Goal: Download file/media

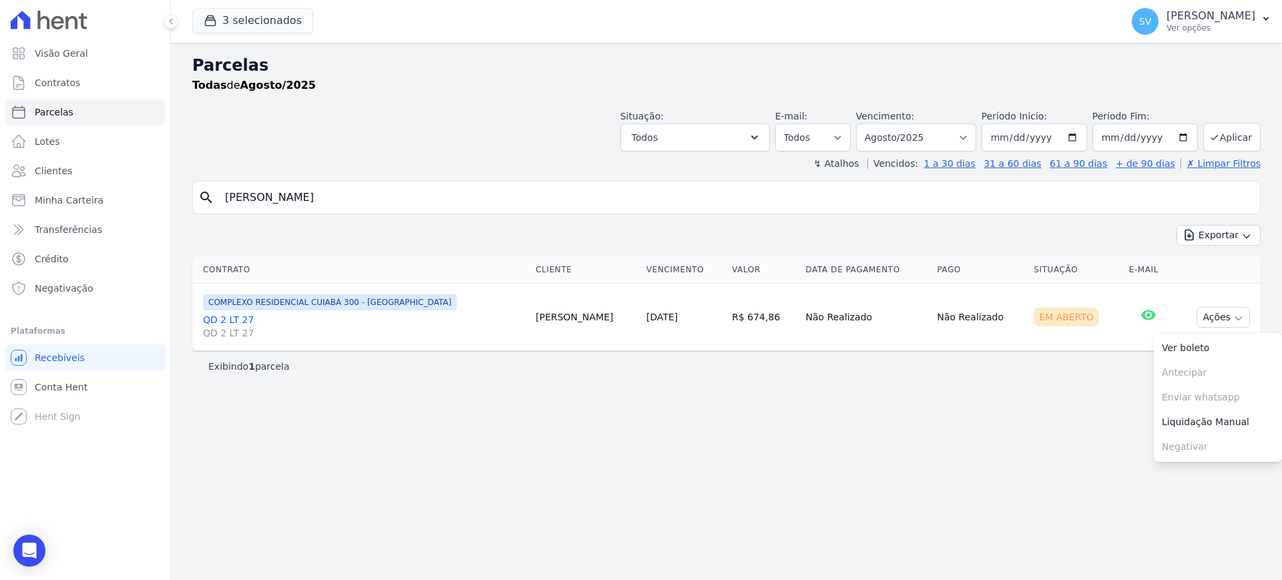
select select
click at [1167, 16] on p "[PERSON_NAME]" at bounding box center [1211, 15] width 89 height 13
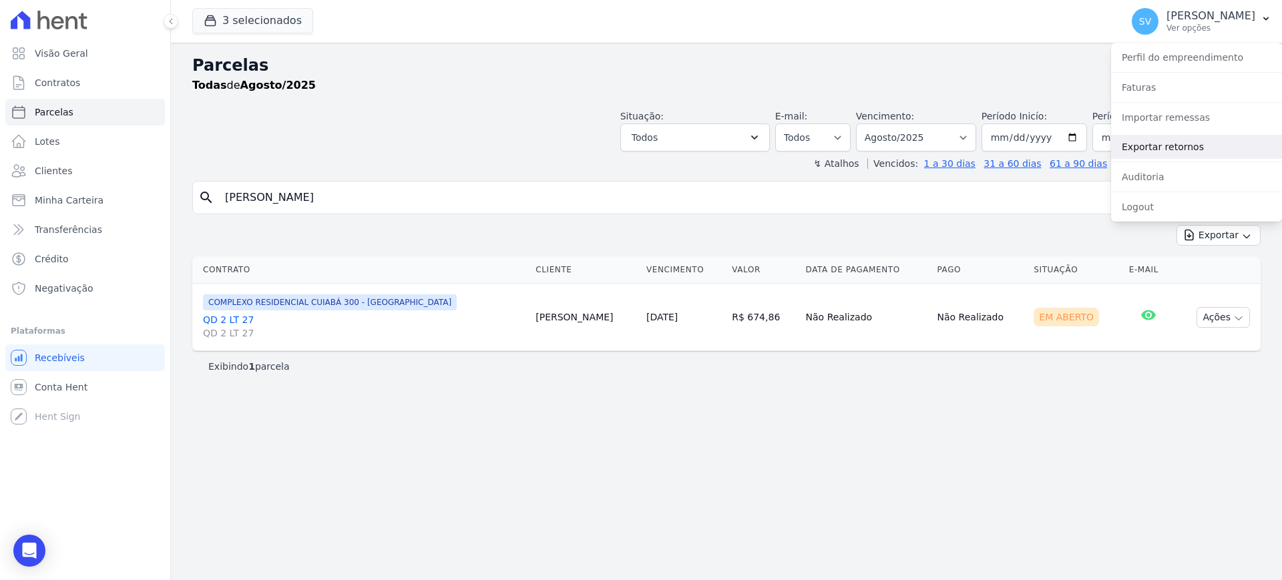
click at [1180, 151] on link "Exportar retornos" at bounding box center [1196, 147] width 171 height 24
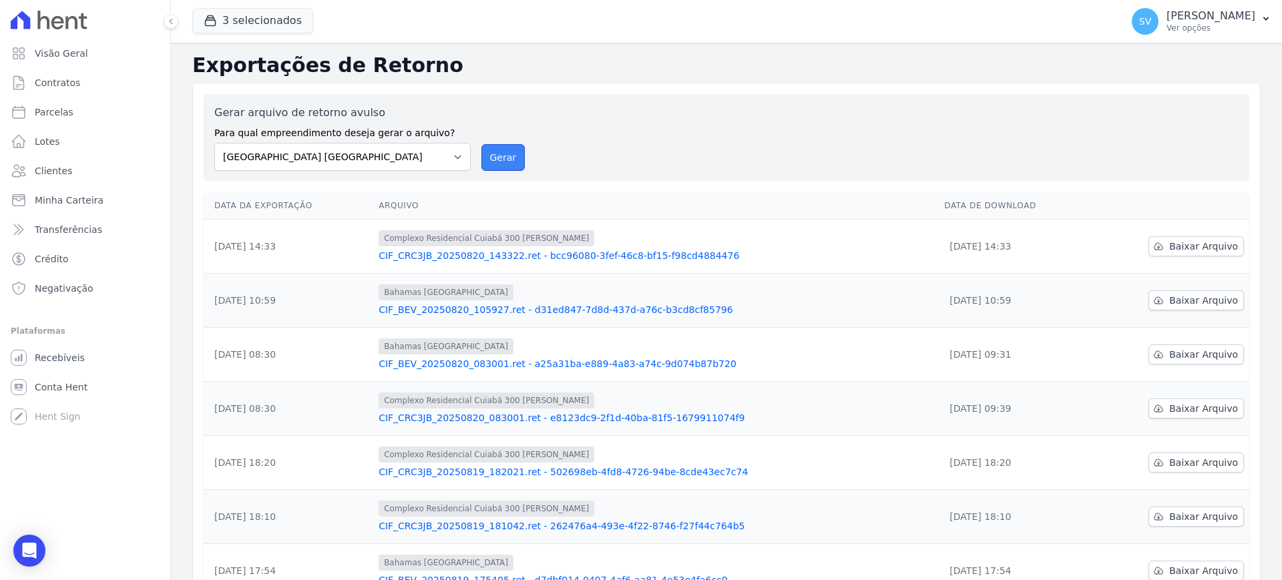
click at [494, 156] on button "Gerar" at bounding box center [504, 157] width 44 height 27
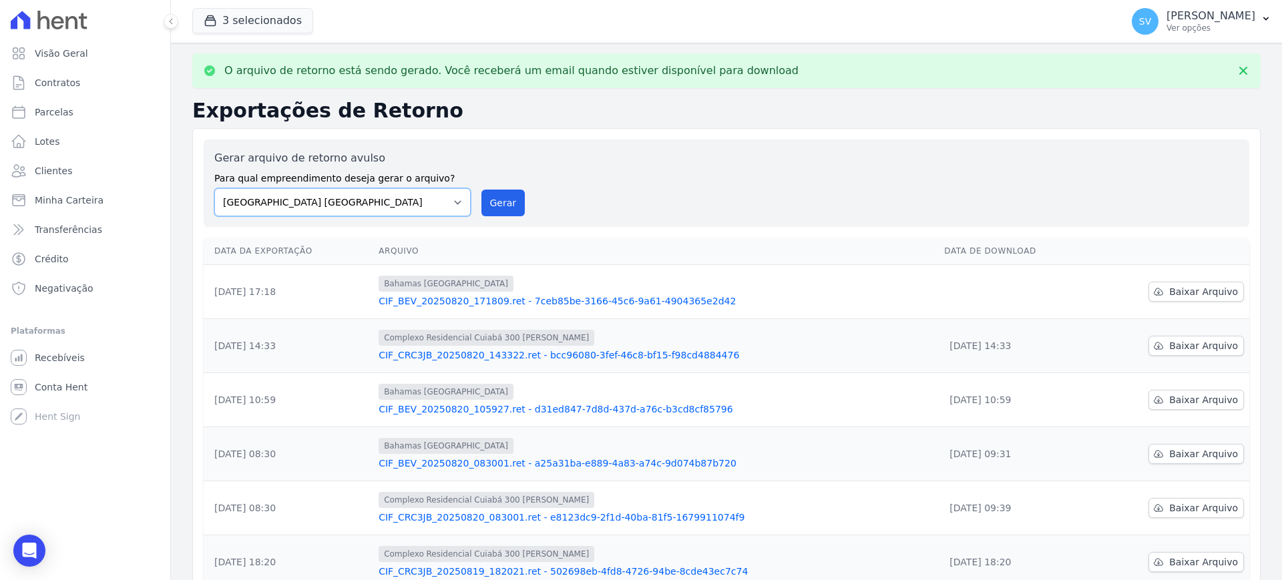
drag, startPoint x: 452, startPoint y: 207, endPoint x: 444, endPoint y: 215, distance: 11.8
click at [452, 207] on select "[GEOGRAPHIC_DATA] COMPLEXO RESIDENCIAL [GEOGRAPHIC_DATA] 300 - [GEOGRAPHIC_DATA…" at bounding box center [342, 202] width 256 height 28
select select "a999329b-d322-46c5-b2df-9163b092fb9b"
click at [214, 188] on select "[GEOGRAPHIC_DATA] COMPLEXO RESIDENCIAL [GEOGRAPHIC_DATA] 300 - [GEOGRAPHIC_DATA…" at bounding box center [342, 202] width 256 height 28
click at [504, 201] on button "Gerar" at bounding box center [504, 203] width 44 height 27
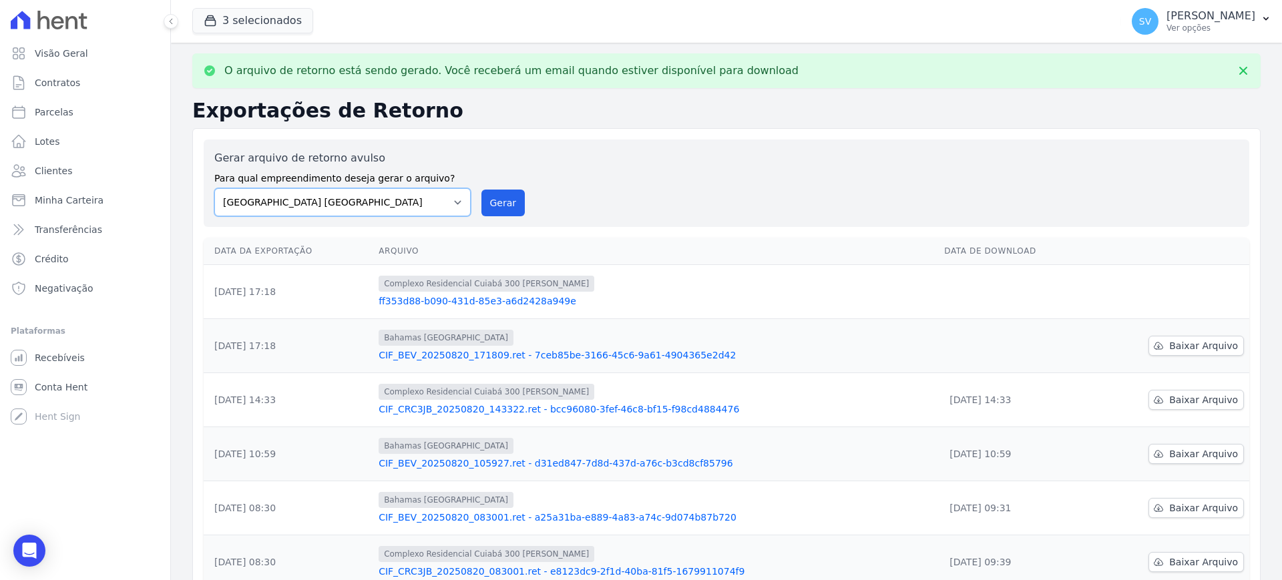
click at [456, 202] on select "[GEOGRAPHIC_DATA] COMPLEXO RESIDENCIAL [GEOGRAPHIC_DATA] 300 - [GEOGRAPHIC_DATA…" at bounding box center [342, 202] width 256 height 28
select select "73a372cd-5640-41c8-aaea-11bd74619c10"
click at [214, 188] on select "[GEOGRAPHIC_DATA] COMPLEXO RESIDENCIAL [GEOGRAPHIC_DATA] 300 - [GEOGRAPHIC_DATA…" at bounding box center [342, 202] width 256 height 28
click at [497, 200] on button "Gerar" at bounding box center [504, 203] width 44 height 27
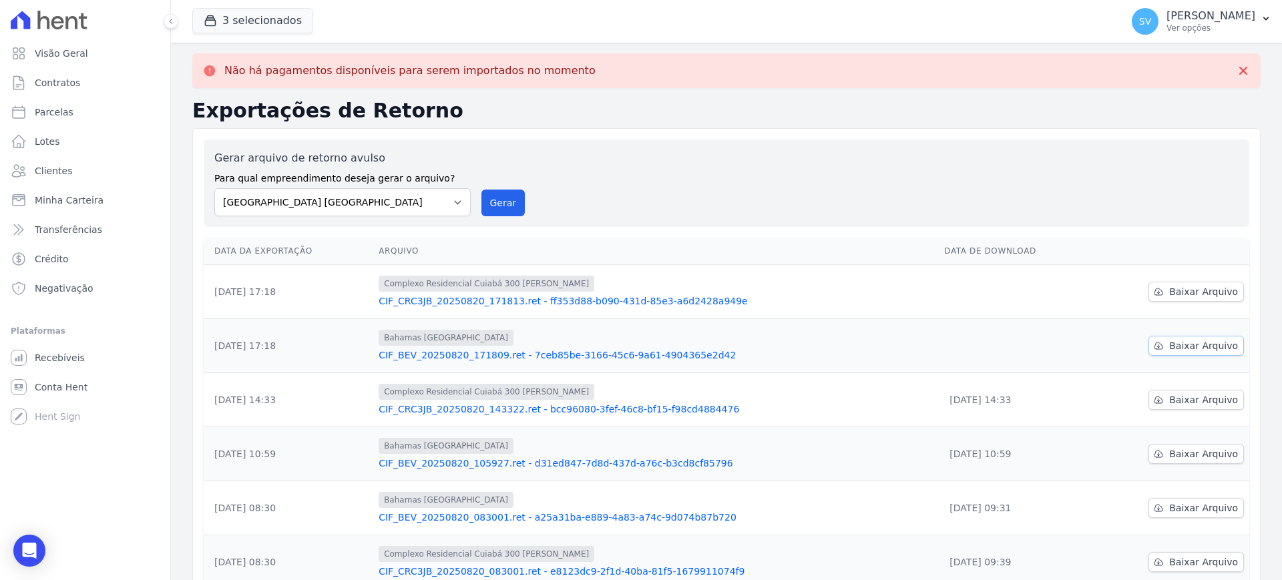
click at [1186, 339] on span "Baixar Arquivo" at bounding box center [1204, 345] width 69 height 13
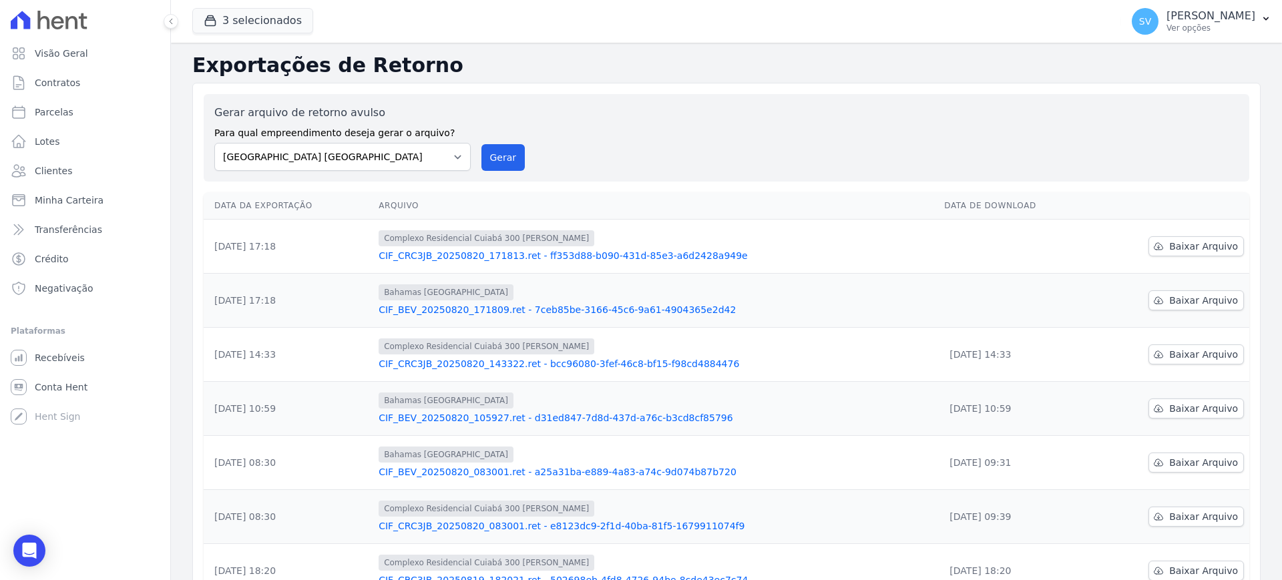
click at [771, 142] on div "Gerar arquivo de retorno avulso Para qual empreendimento deseja gerar o arquivo…" at bounding box center [726, 138] width 1025 height 66
click at [1170, 240] on span "Baixar Arquivo" at bounding box center [1204, 246] width 69 height 13
click at [63, 45] on link "Visão Geral" at bounding box center [85, 53] width 160 height 27
